Goal: Information Seeking & Learning: Find specific fact

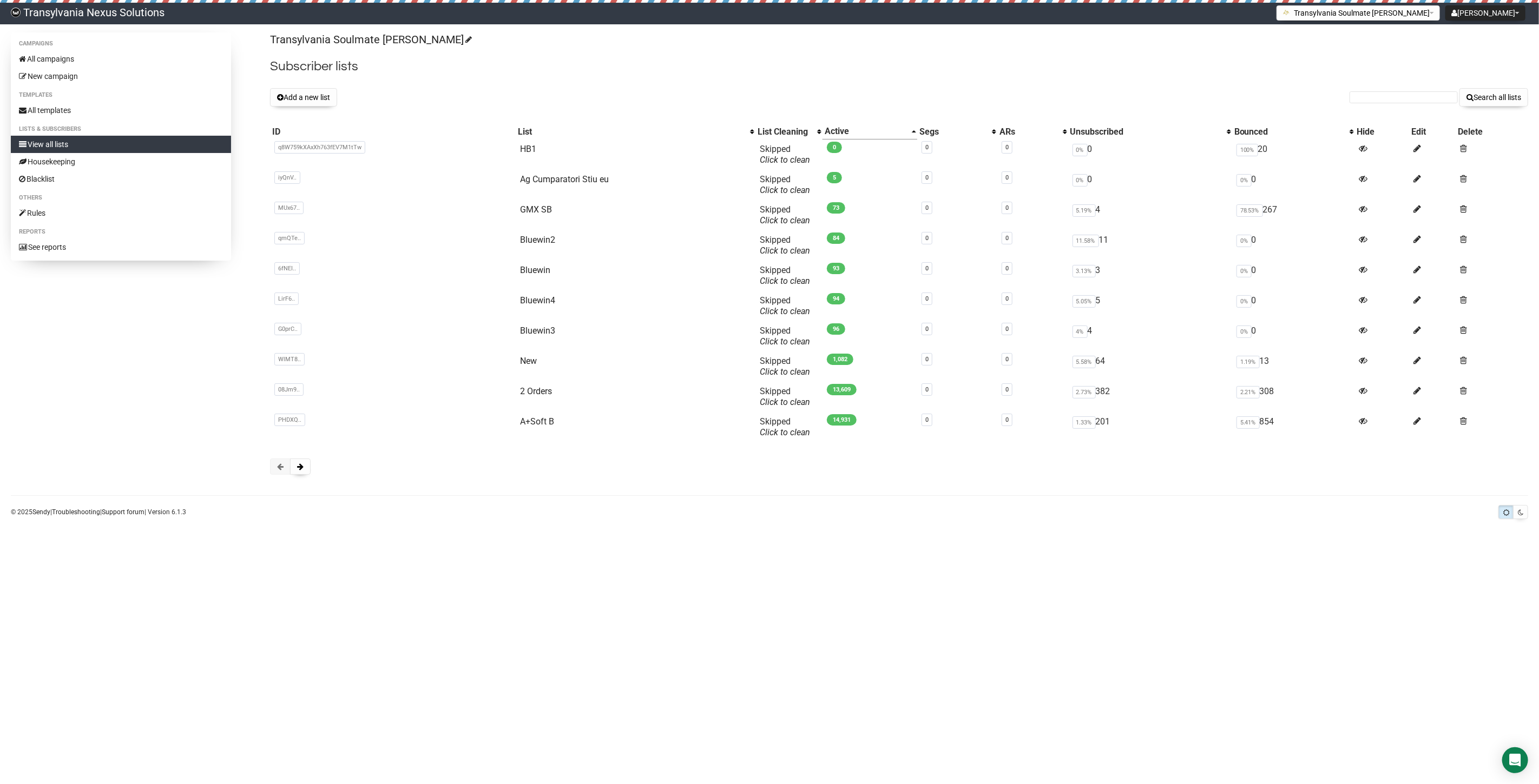
drag, startPoint x: 1400, startPoint y: 90, endPoint x: 1393, endPoint y: 95, distance: 8.6
click at [1393, 95] on form "Search all lists" at bounding box center [1439, 98] width 178 height 19
paste input "[PERSON_NAME][EMAIL_ADDRESS][PERSON_NAME][DOMAIN_NAME]"
click at [1357, 94] on input "eveline.voitel@bluewin.ch" at bounding box center [1404, 97] width 108 height 12
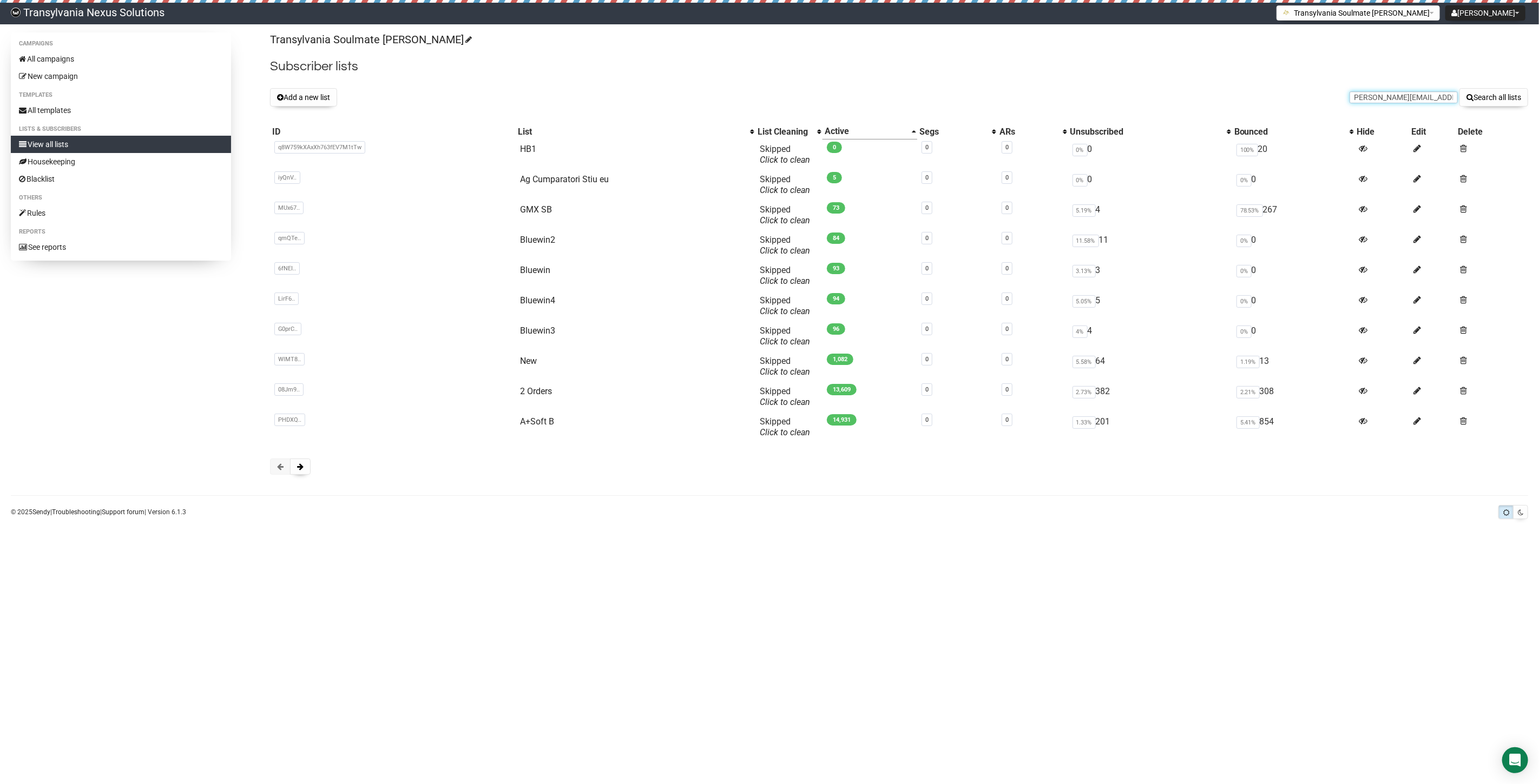
scroll to position [0, 0]
type input "eveline.voitel@bluewin.ch"
click at [1498, 95] on button "Search all lists" at bounding box center [1494, 98] width 69 height 19
click at [301, 474] on button at bounding box center [301, 466] width 20 height 16
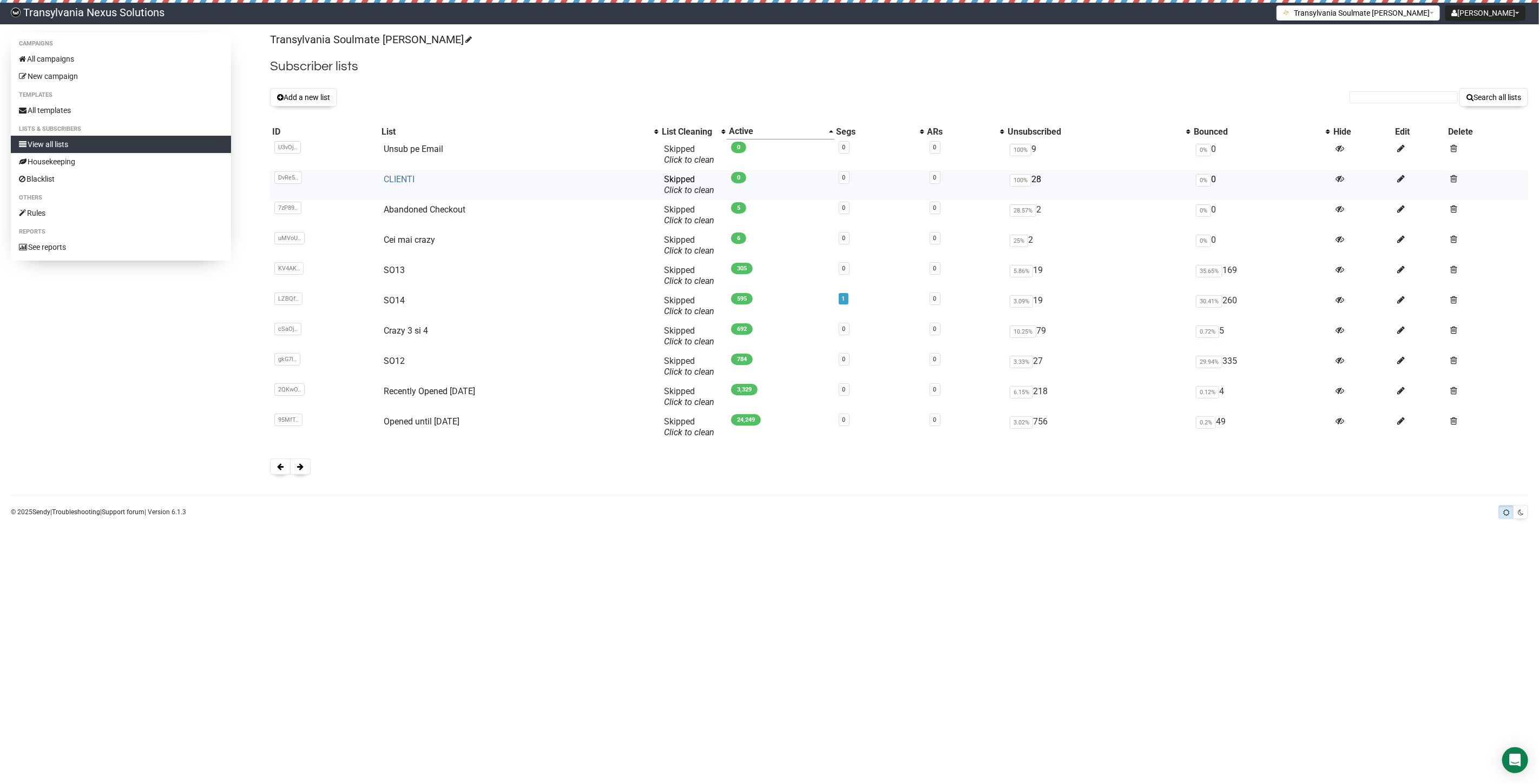
click at [391, 182] on link "CLIENTI" at bounding box center [398, 179] width 31 height 10
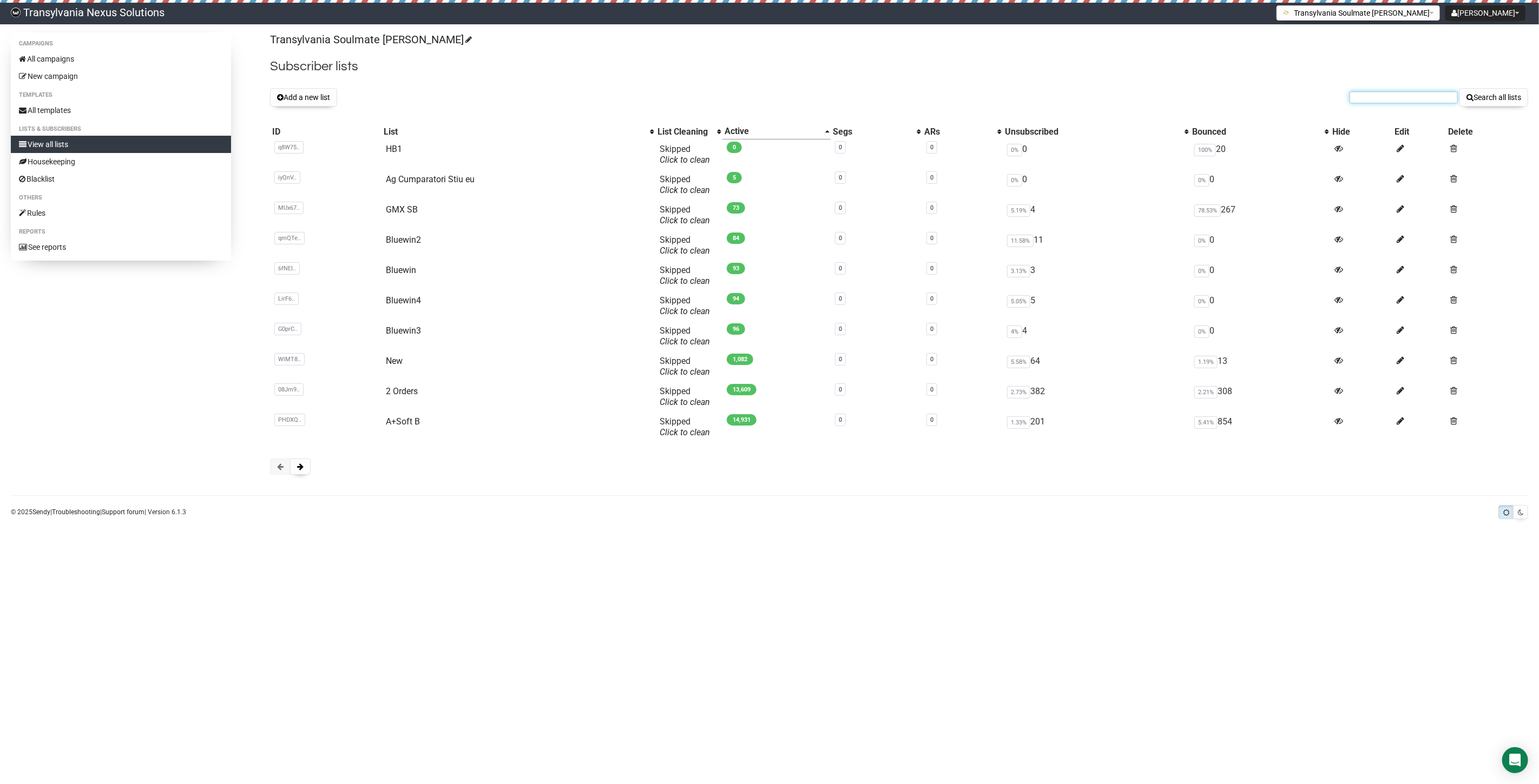
click at [1365, 102] on input "text" at bounding box center [1404, 97] width 108 height 12
paste input "[PERSON_NAME][EMAIL_ADDRESS][PERSON_NAME][DOMAIN_NAME]"
click at [1361, 95] on input "eveline.voitel@bluewin.ch" at bounding box center [1404, 97] width 108 height 12
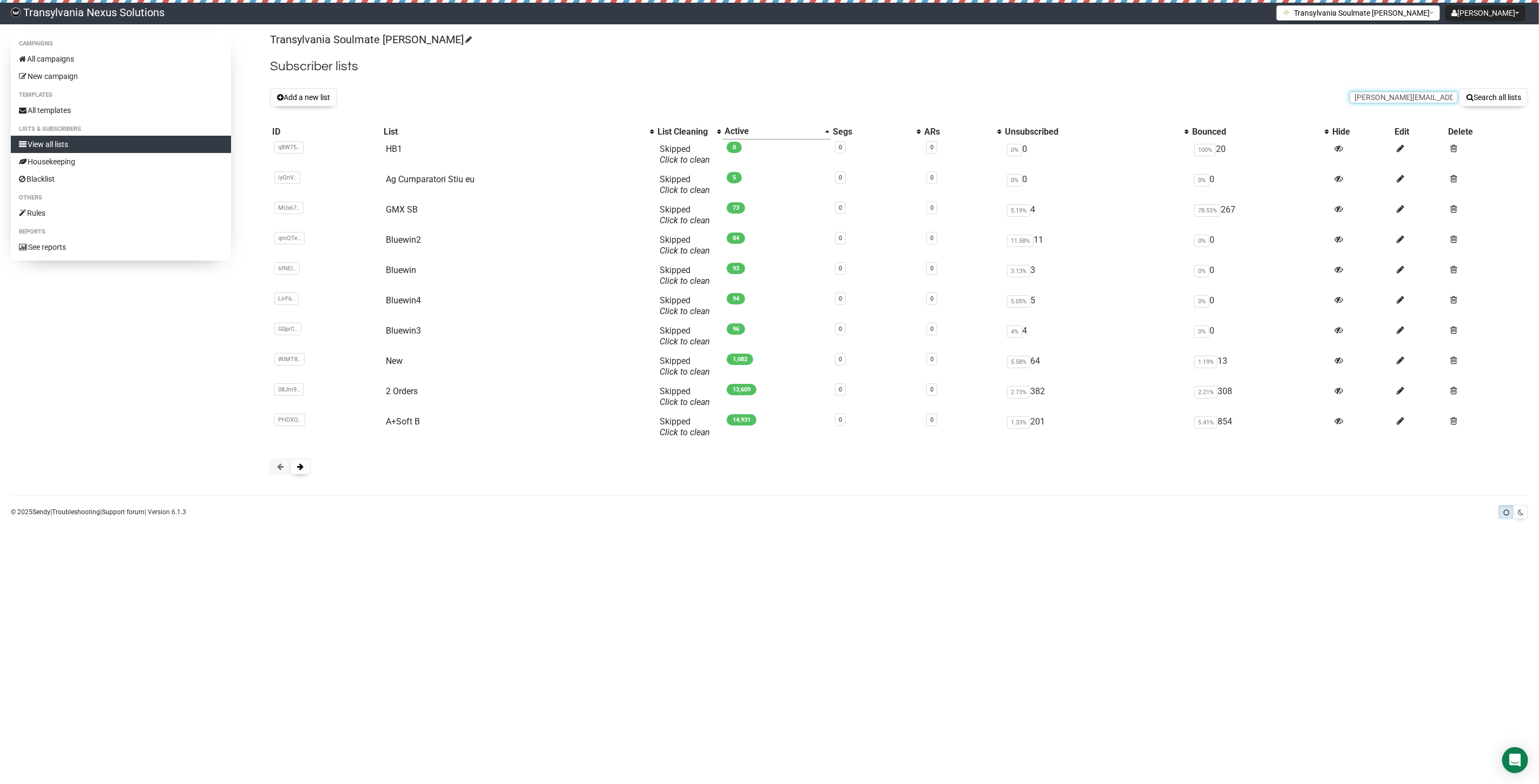
type input "eveline.voitel@bluewin.ch"
click at [1469, 106] on div "Transylvania Soulmate Decoder Subscriber lists Add a new list eveline.voitel@bl…" at bounding box center [899, 258] width 1258 height 453
click at [1476, 106] on div "Transylvania Soulmate Decoder Subscriber lists Add a new list eveline.voitel@bl…" at bounding box center [899, 258] width 1258 height 453
click at [1482, 85] on div "Transylvania Soulmate Decoder Subscriber lists Add a new list eveline.voitel@bl…" at bounding box center [899, 258] width 1258 height 453
click at [1493, 101] on button "Search all lists" at bounding box center [1494, 98] width 69 height 19
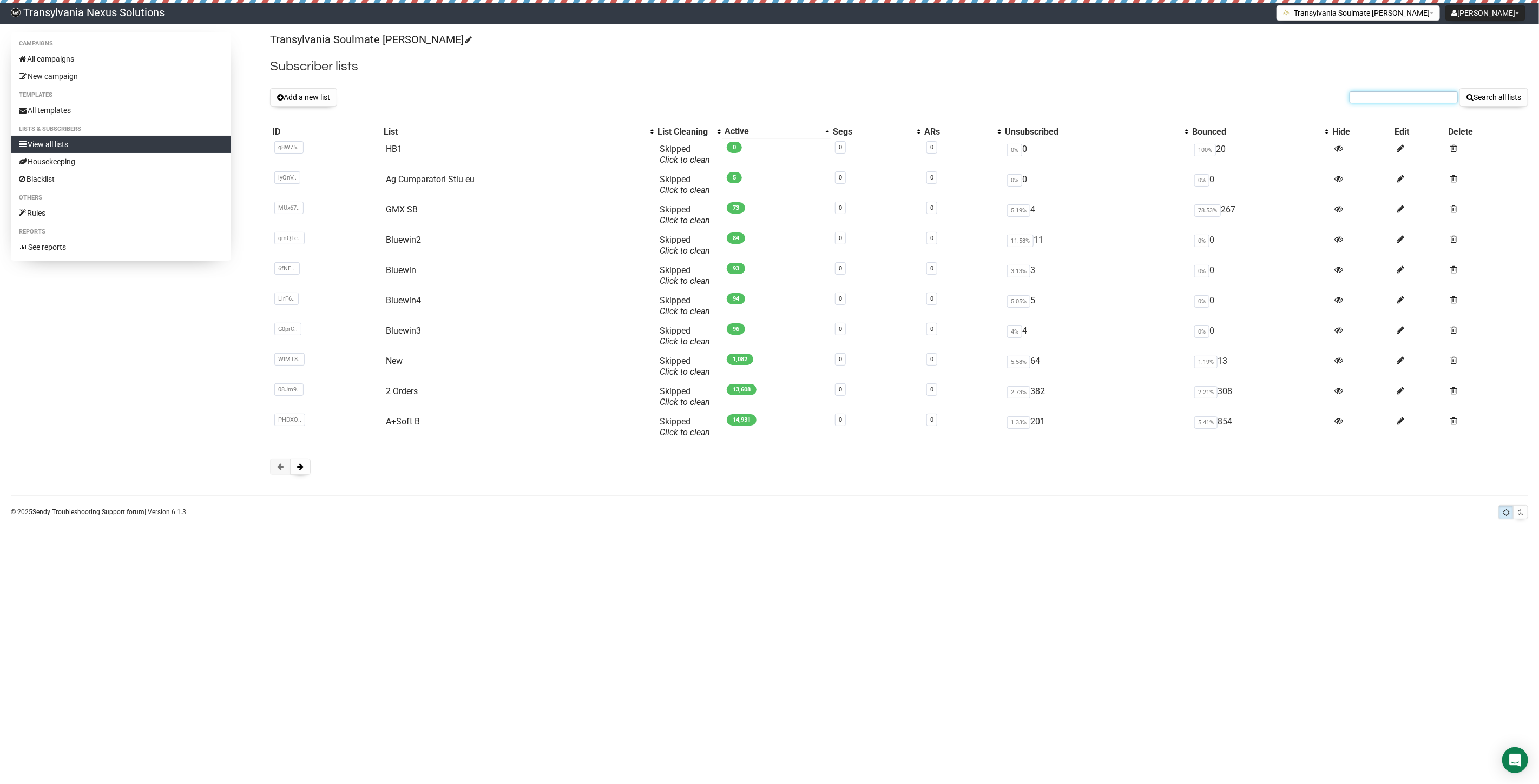
click at [1400, 92] on input "text" at bounding box center [1404, 97] width 108 height 12
paste input "[EMAIL_ADDRESS][DOMAIN_NAME]"
type input "[EMAIL_ADDRESS][DOMAIN_NAME]"
click at [1502, 101] on button "Search all lists" at bounding box center [1494, 98] width 69 height 19
